Goal: Task Accomplishment & Management: Manage account settings

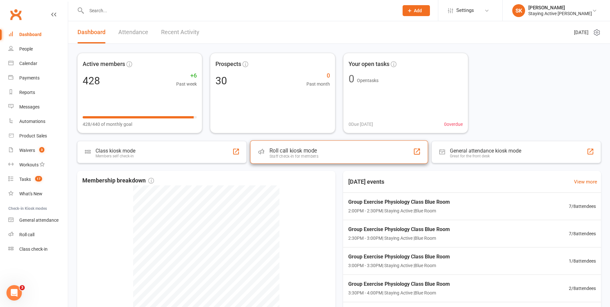
click at [349, 160] on div "Roll call kiosk mode Staff check-in for members" at bounding box center [339, 151] width 178 height 23
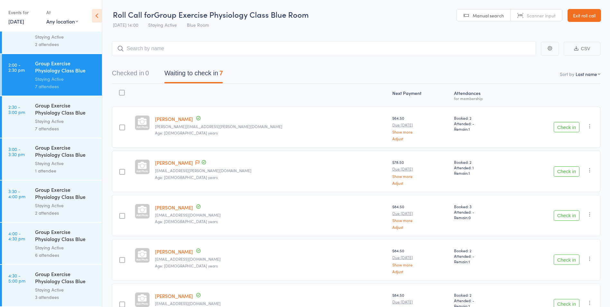
click at [41, 110] on div "Group Exercise Physiology Class Blue Room" at bounding box center [65, 110] width 61 height 16
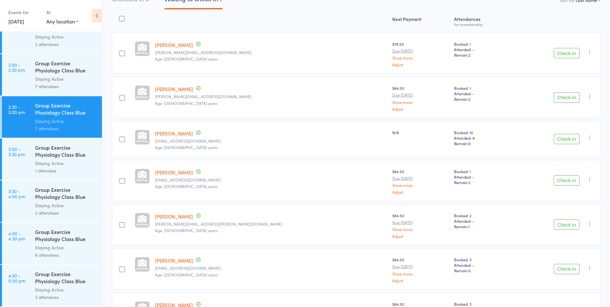
scroll to position [129, 0]
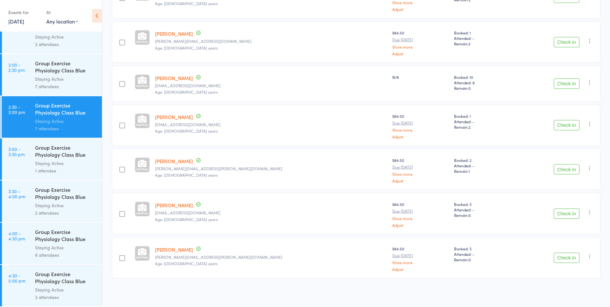
click at [39, 155] on div "Group Exercise Physiology Class Blue Room" at bounding box center [65, 152] width 61 height 16
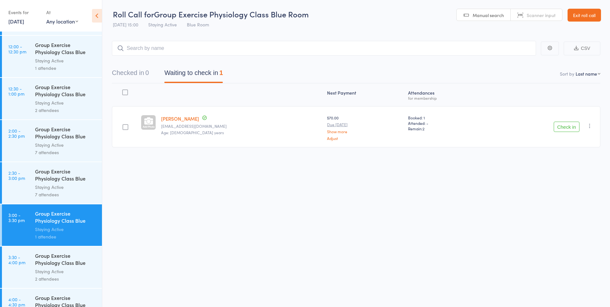
scroll to position [736, 0]
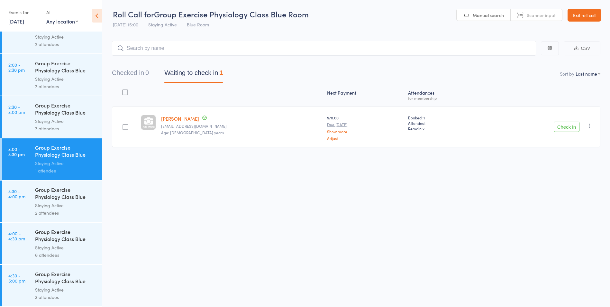
click at [51, 198] on div "Group Exercise Physiology Class Blue Room" at bounding box center [65, 194] width 61 height 16
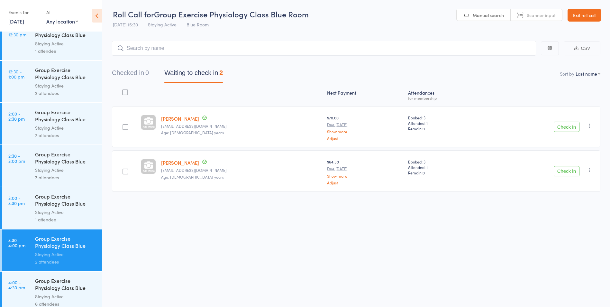
scroll to position [736, 0]
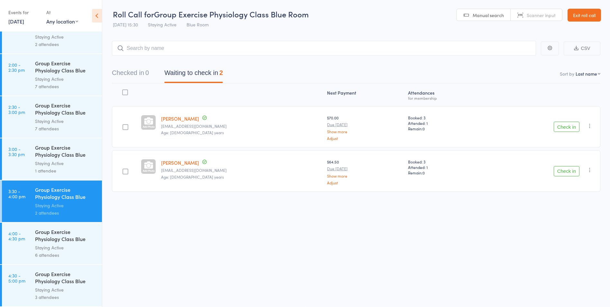
click at [68, 252] on div "6 attendees" at bounding box center [65, 254] width 61 height 7
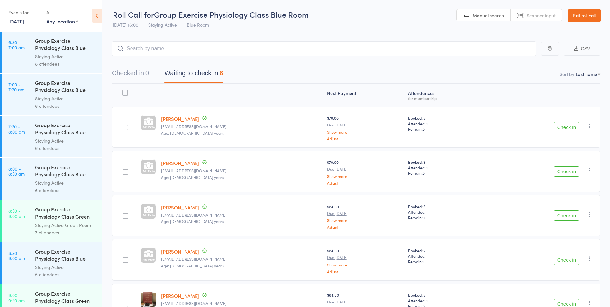
click at [594, 17] on link "Exit roll call" at bounding box center [584, 15] width 33 height 13
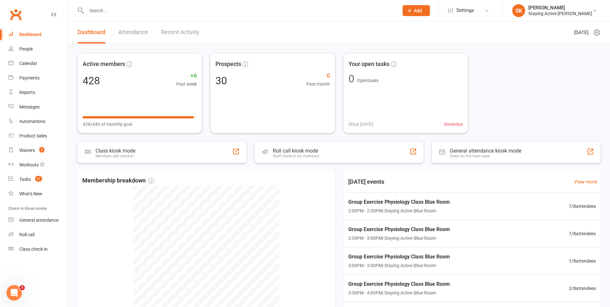
click at [188, 13] on input "text" at bounding box center [240, 10] width 310 height 9
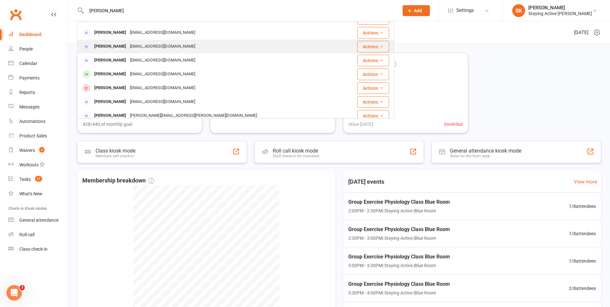
scroll to position [97, 0]
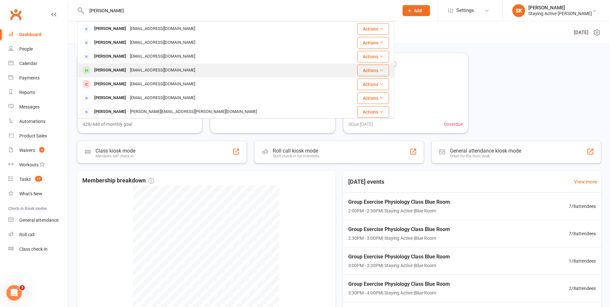
type input "helen"
click at [128, 75] on div "helenorr@bigpond.net.au" at bounding box center [162, 70] width 69 height 9
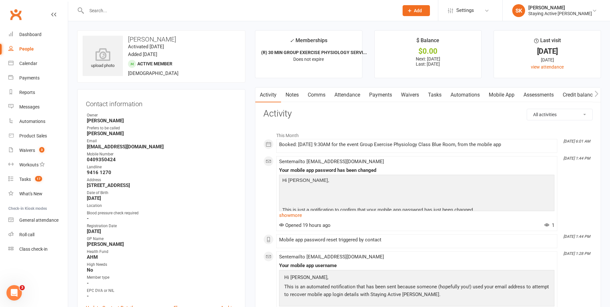
click at [547, 92] on link "Assessments" at bounding box center [538, 95] width 39 height 15
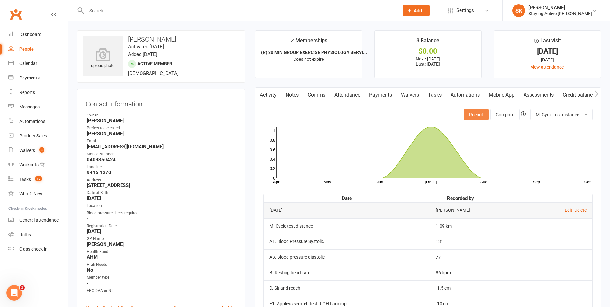
click at [477, 117] on button "Record" at bounding box center [476, 115] width 25 height 12
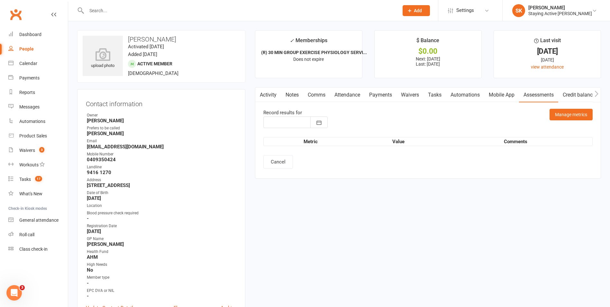
type input "14 Oct 2025"
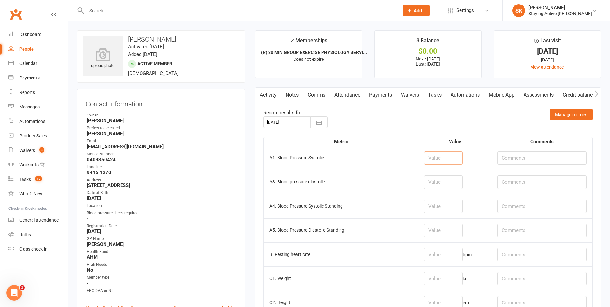
click at [430, 154] on input "number" at bounding box center [443, 158] width 39 height 14
type input "114"
drag, startPoint x: 436, startPoint y: 184, endPoint x: 428, endPoint y: 185, distance: 8.1
click at [433, 185] on input "number" at bounding box center [443, 182] width 39 height 14
type input "76"
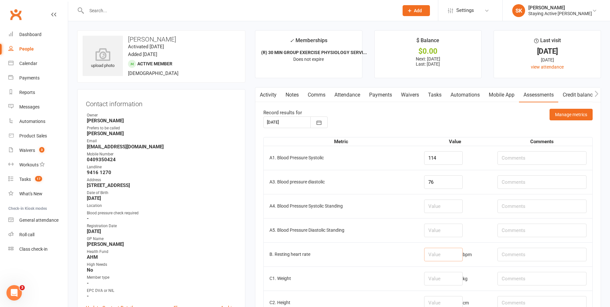
click at [437, 258] on input "number" at bounding box center [443, 255] width 39 height 14
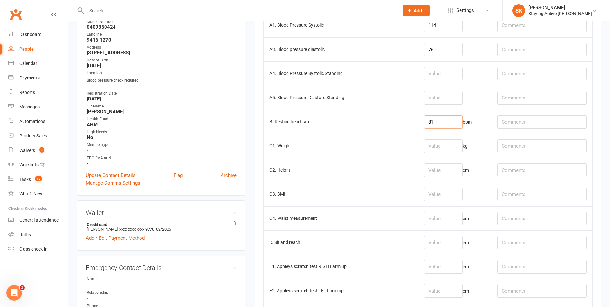
scroll to position [161, 0]
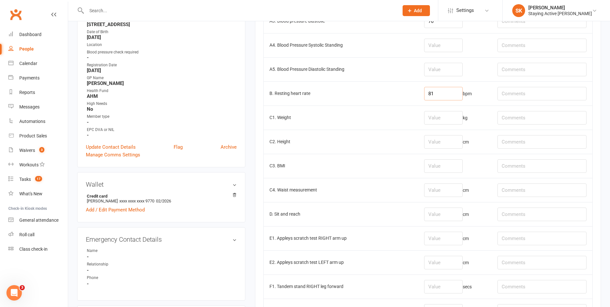
type input "81"
click at [440, 213] on input "number" at bounding box center [443, 215] width 39 height 14
type input "0"
click at [435, 238] on input "number" at bounding box center [443, 239] width 39 height 14
type input "-12"
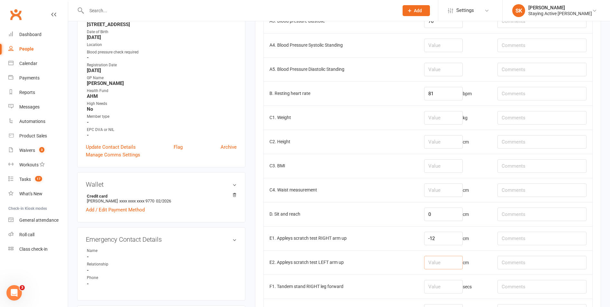
click at [437, 259] on input "number" at bounding box center [443, 263] width 39 height 14
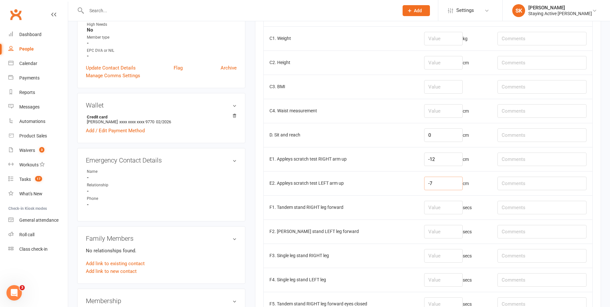
scroll to position [257, 0]
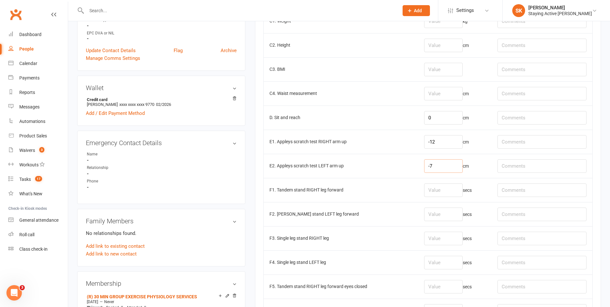
type input "-7"
click at [449, 220] on input "number" at bounding box center [443, 215] width 39 height 14
type input "30"
click at [443, 189] on input "number" at bounding box center [443, 190] width 39 height 14
type input "30"
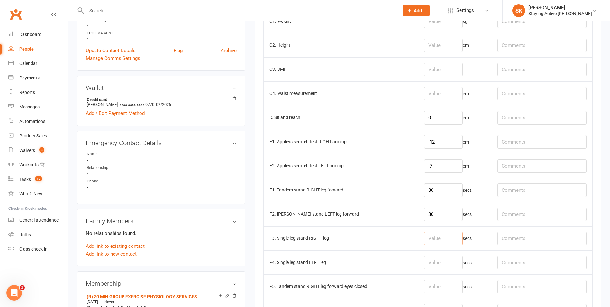
click at [437, 240] on input "number" at bounding box center [443, 239] width 39 height 14
type input "23.5"
click at [433, 260] on input "number" at bounding box center [443, 263] width 39 height 14
type input "30"
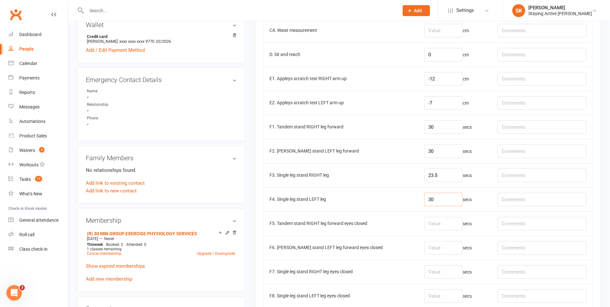
scroll to position [322, 0]
click at [431, 247] on input "number" at bounding box center [443, 247] width 39 height 14
type input "5"
click at [435, 221] on input "number" at bounding box center [443, 223] width 39 height 14
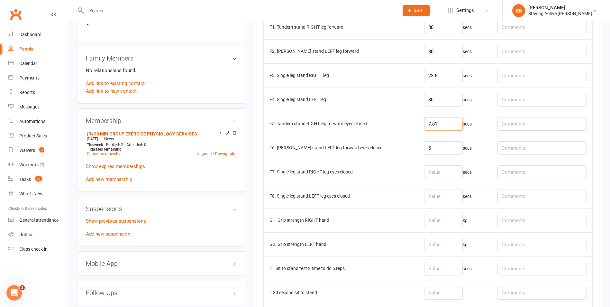
scroll to position [483, 0]
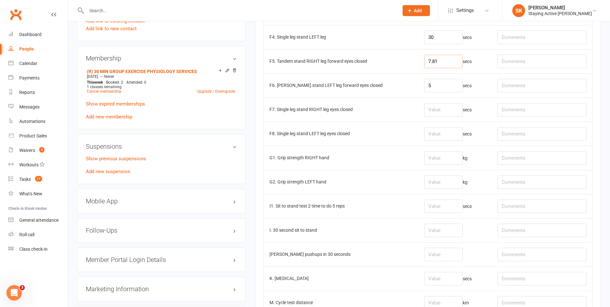
type input "7.81"
click at [443, 154] on input "number" at bounding box center [443, 158] width 39 height 14
click at [447, 185] on input "number" at bounding box center [443, 182] width 39 height 14
type input "19.9"
click at [447, 159] on input "number" at bounding box center [443, 158] width 39 height 14
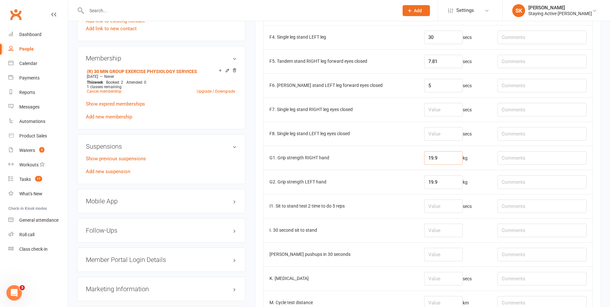
type input "19.9"
drag, startPoint x: 443, startPoint y: 185, endPoint x: 420, endPoint y: 184, distance: 23.2
click at [424, 184] on input "19.9" at bounding box center [443, 182] width 39 height 14
type input "21.9"
click at [440, 230] on input "number" at bounding box center [443, 231] width 39 height 14
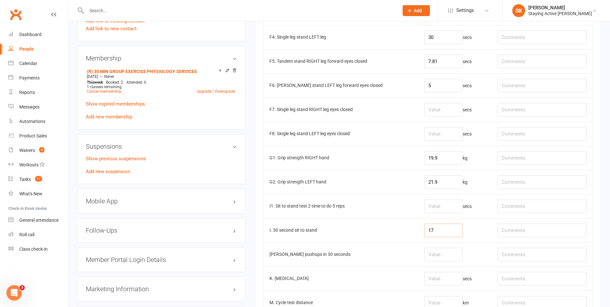
type input "17"
click at [528, 231] on input "text" at bounding box center [542, 231] width 89 height 14
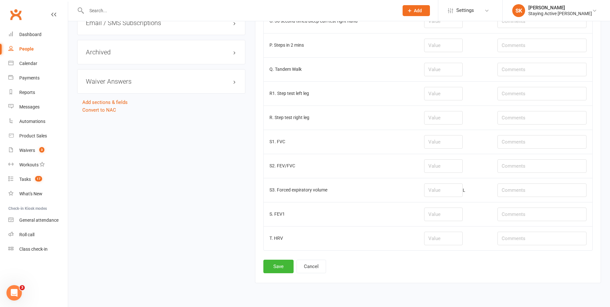
scroll to position [854, 0]
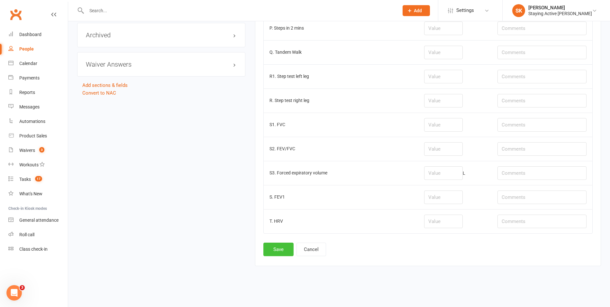
type input "Knee valgus"
drag, startPoint x: 276, startPoint y: 249, endPoint x: 274, endPoint y: 246, distance: 3.8
click at [273, 247] on button "Save" at bounding box center [279, 250] width 30 height 14
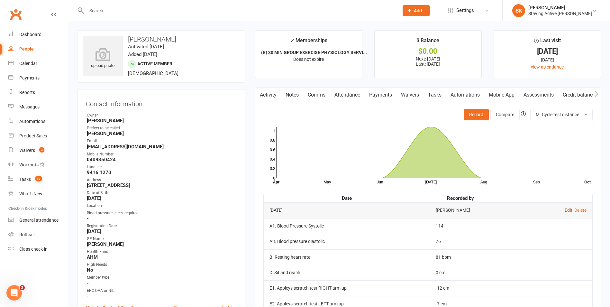
click at [567, 211] on link "Edit" at bounding box center [569, 210] width 8 height 5
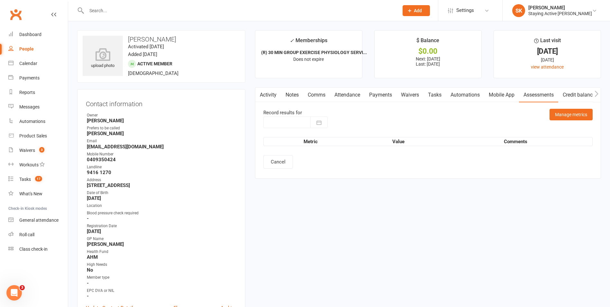
type input "14 Oct 2025"
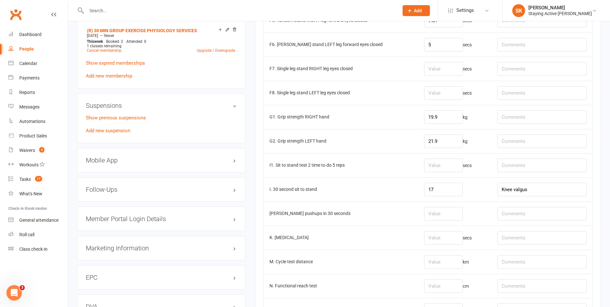
scroll to position [547, 0]
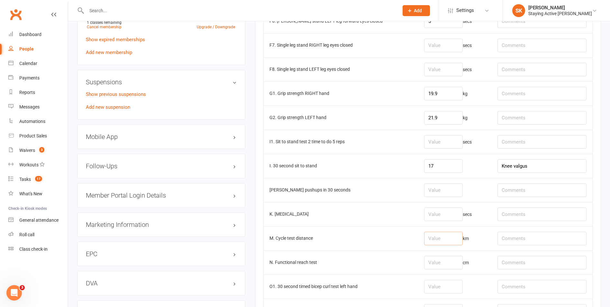
click at [436, 237] on input "number" at bounding box center [443, 239] width 39 height 14
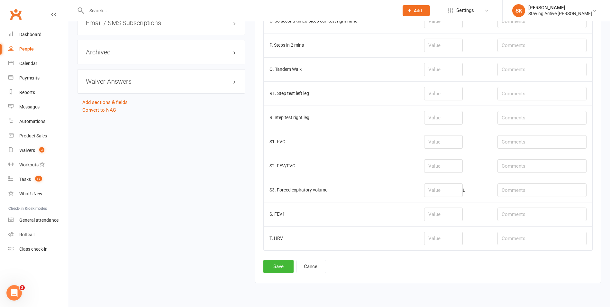
scroll to position [854, 0]
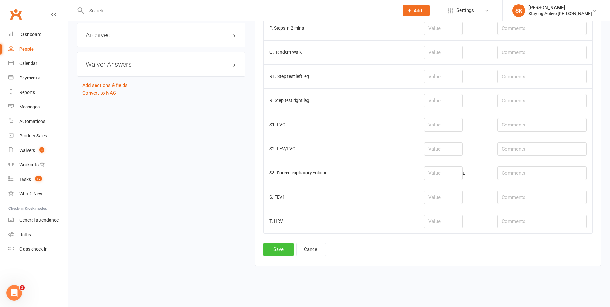
type input "1.09"
click at [279, 247] on button "Save" at bounding box center [279, 250] width 30 height 14
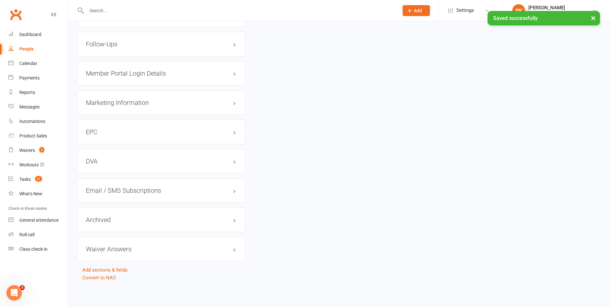
scroll to position [0, 0]
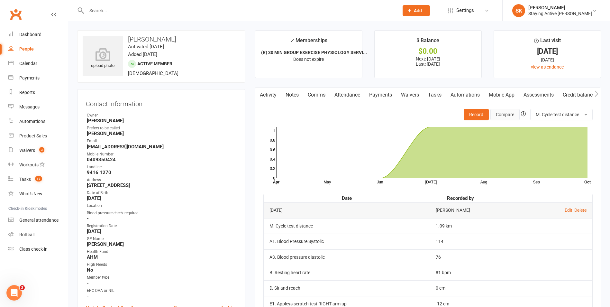
click at [506, 116] on button "Compare" at bounding box center [505, 115] width 29 height 12
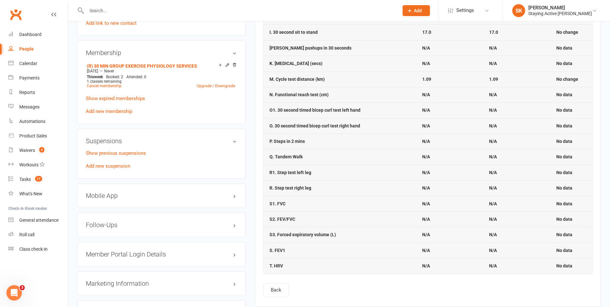
scroll to position [579, 0]
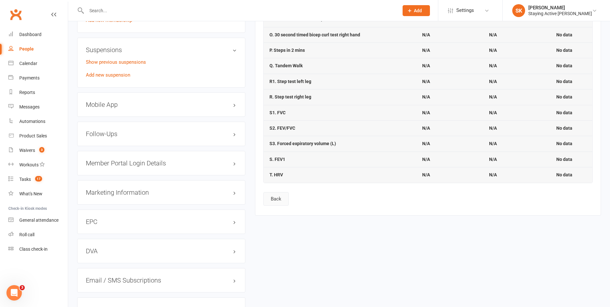
click at [275, 194] on button "Back" at bounding box center [276, 199] width 25 height 14
